Goal: Find specific page/section: Find specific page/section

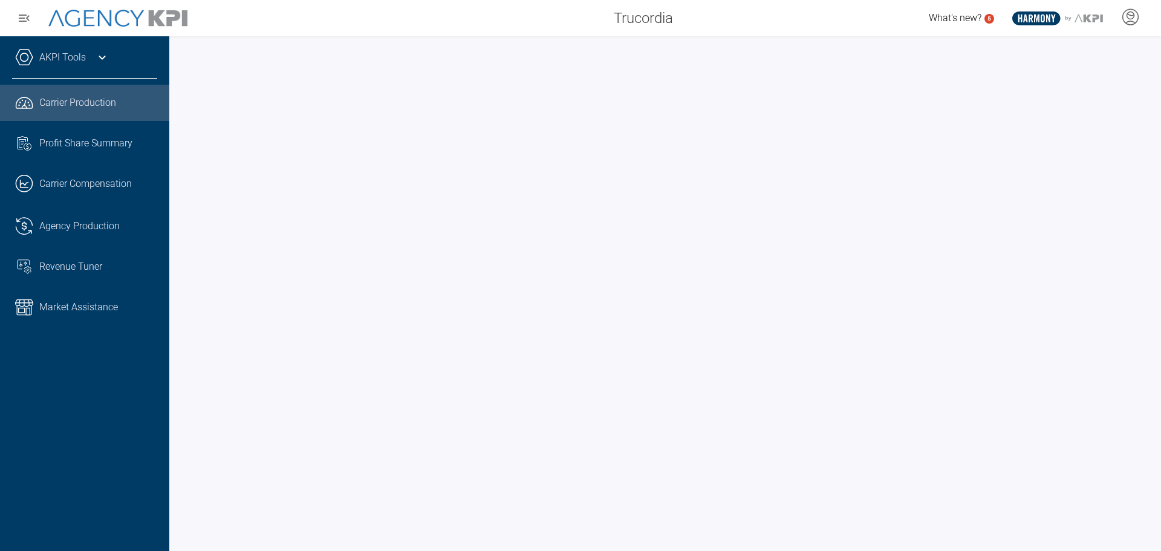
click at [80, 449] on div "AKPI Tools AMS Data Upload Carrier Mapping Core Production Data Upload Agency C…" at bounding box center [84, 293] width 169 height 514
click at [1130, 19] on icon at bounding box center [1130, 15] width 7 height 7
click at [491, 47] on div at bounding box center [664, 293] width 991 height 514
click at [292, 21] on div "Trucordia" at bounding box center [442, 18] width 479 height 24
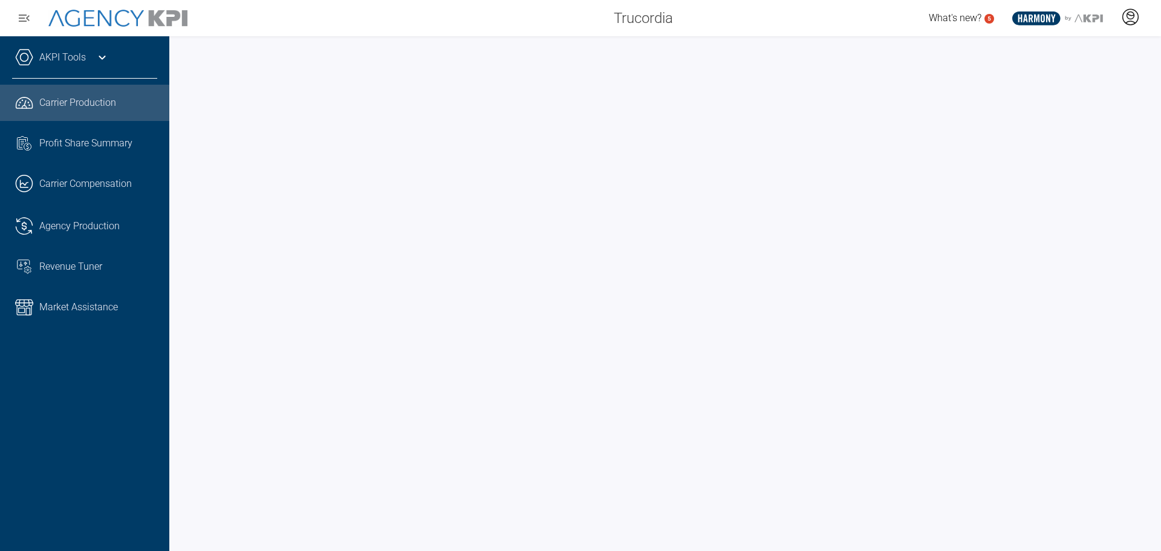
click at [1132, 19] on icon at bounding box center [1130, 15] width 7 height 7
click at [540, 13] on div "Trucordia" at bounding box center [442, 18] width 479 height 24
click at [350, 15] on div "Trucordia" at bounding box center [442, 18] width 479 height 24
click at [324, 42] on div at bounding box center [664, 293] width 991 height 514
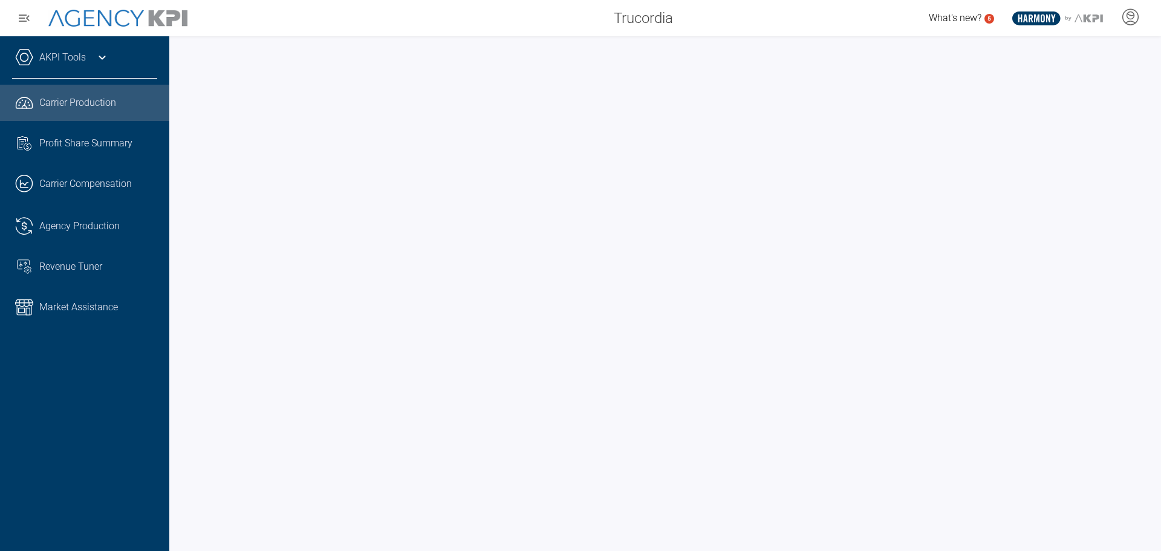
click at [398, 18] on div "Trucordia" at bounding box center [442, 18] width 479 height 24
